Goal: Navigation & Orientation: Find specific page/section

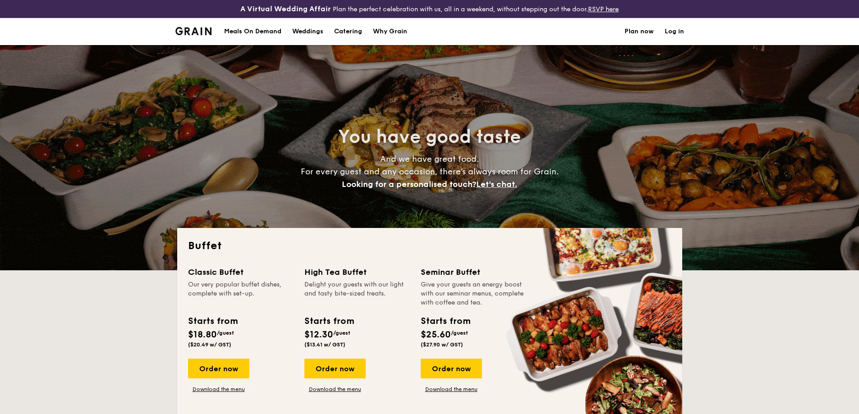
select select
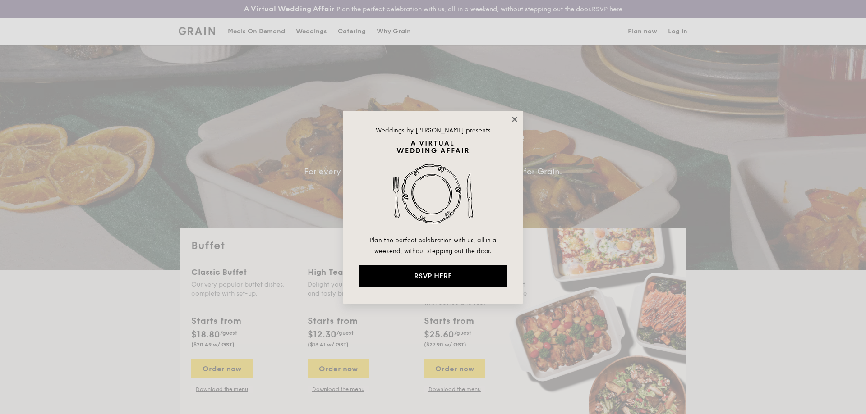
click at [513, 119] on icon at bounding box center [514, 119] width 8 height 8
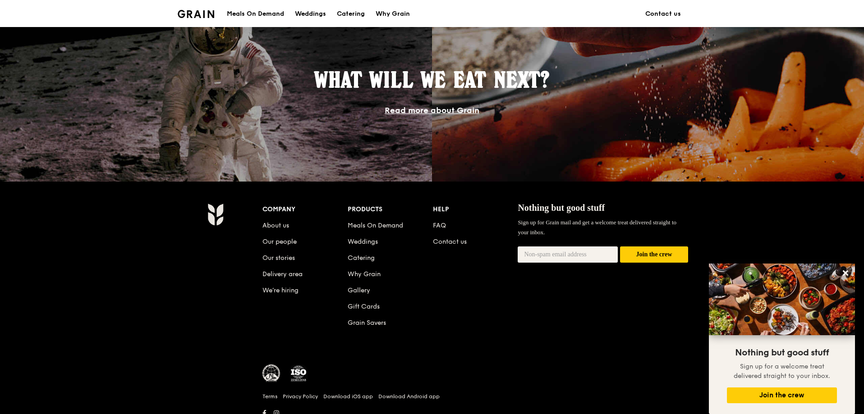
scroll to position [812, 0]
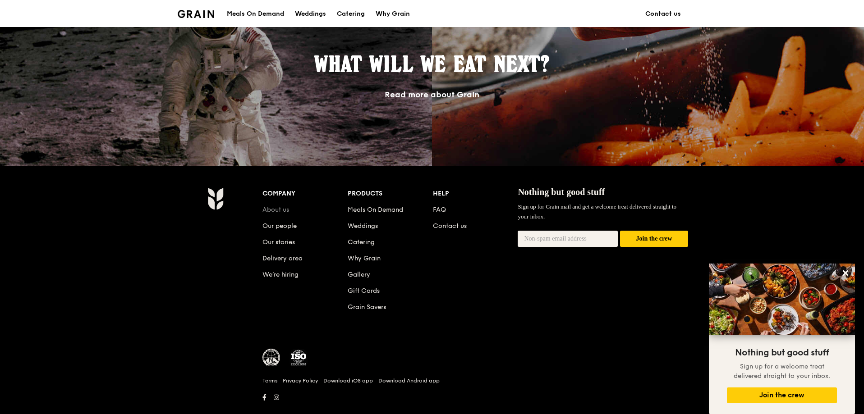
click at [280, 209] on link "About us" at bounding box center [275, 210] width 27 height 8
